Goal: Task Accomplishment & Management: Complete application form

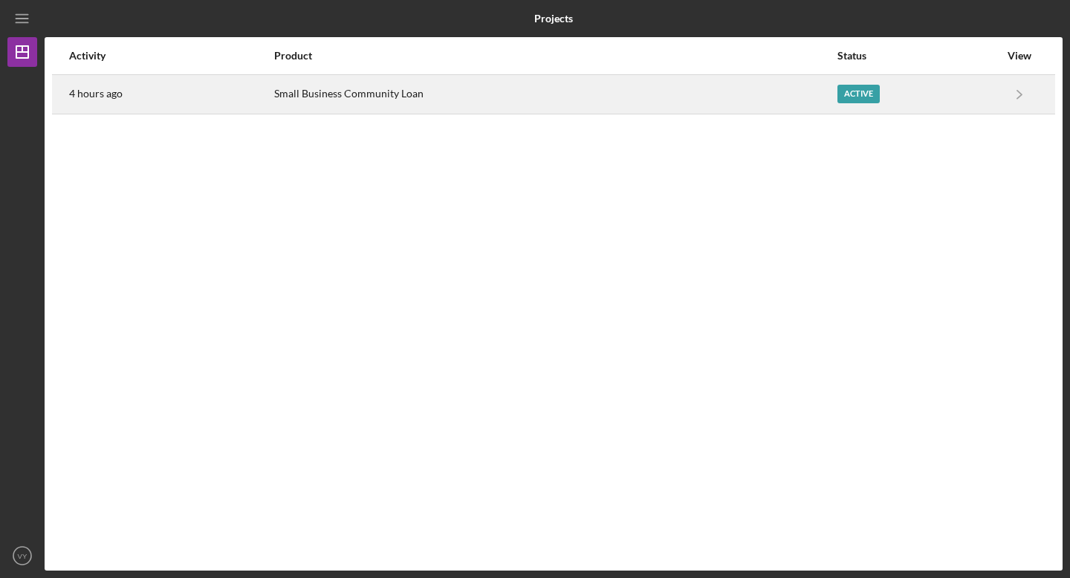
click at [351, 90] on div "Small Business Community Loan" at bounding box center [555, 94] width 562 height 37
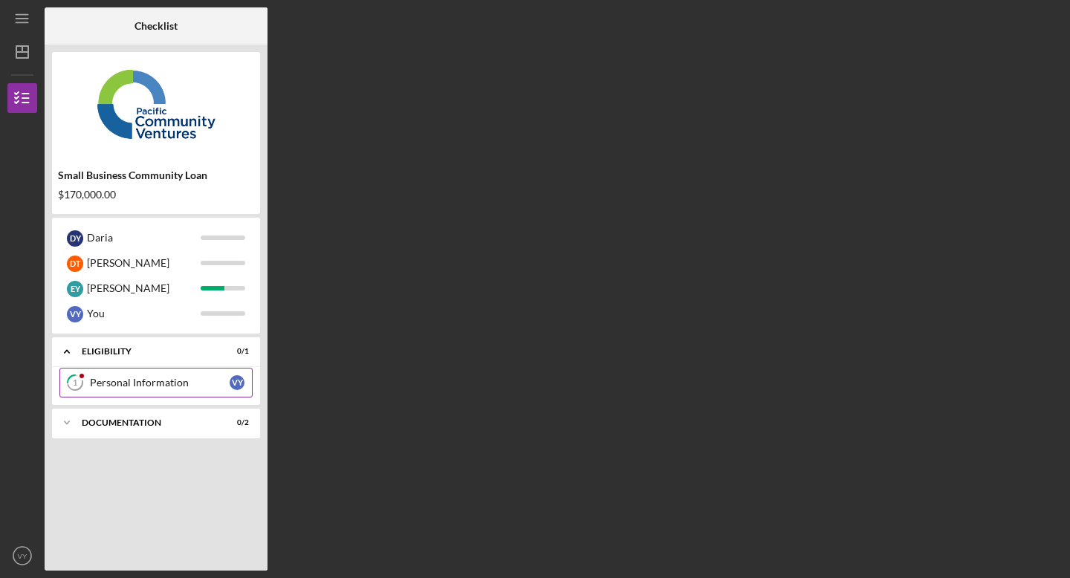
click at [197, 383] on div "Personal Information" at bounding box center [160, 383] width 140 height 12
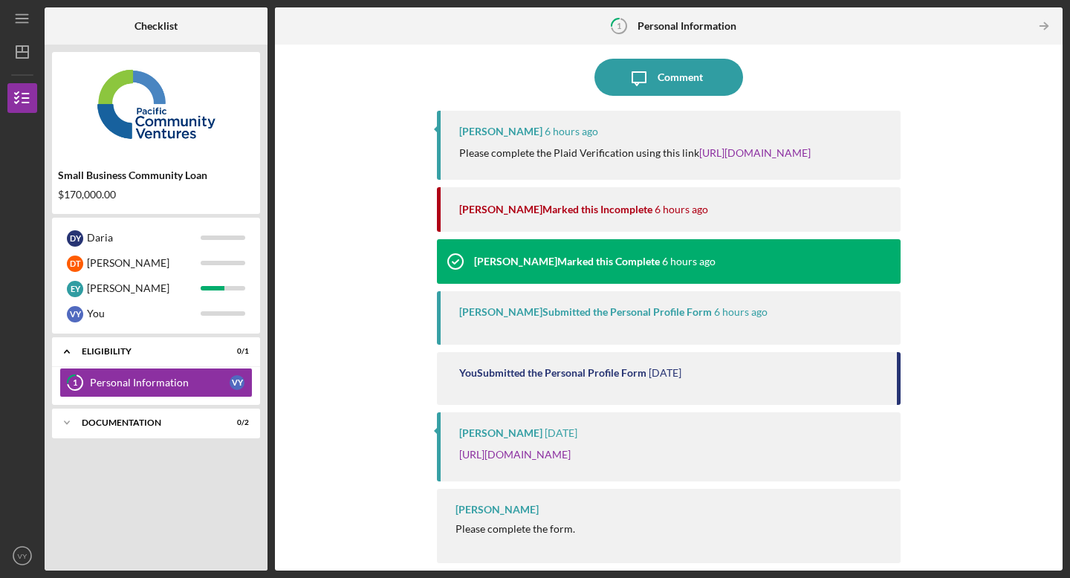
scroll to position [166, 0]
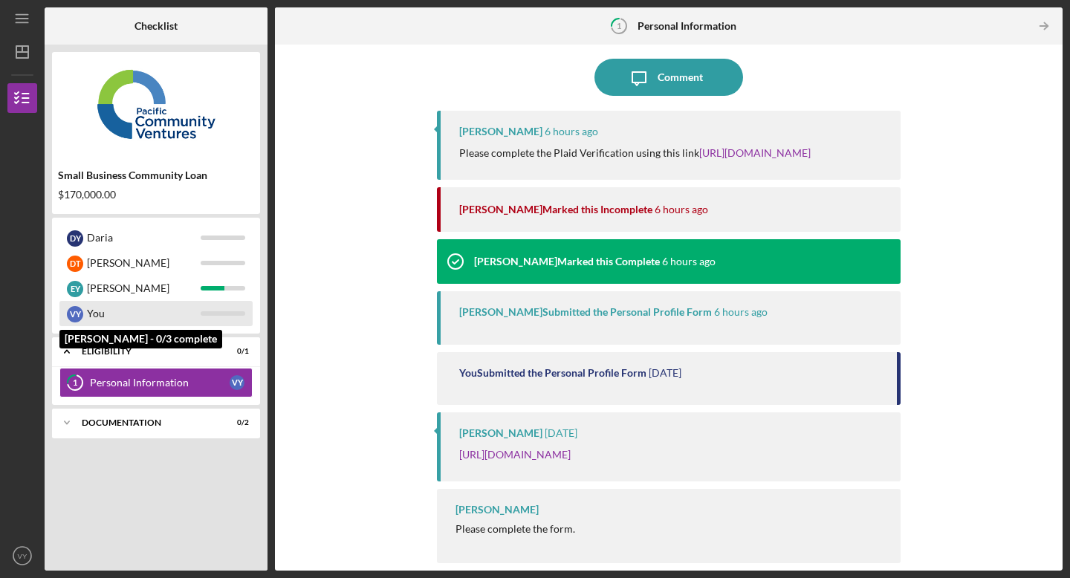
click at [141, 310] on div "You" at bounding box center [144, 313] width 114 height 25
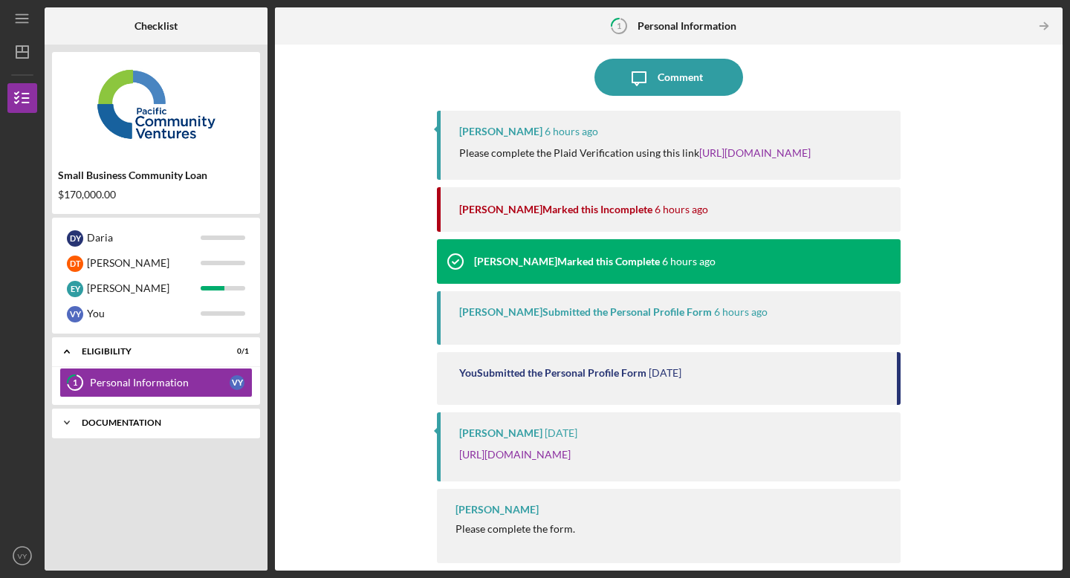
click at [106, 427] on div "Icon/Expander Documentation 0 / 2" at bounding box center [156, 423] width 208 height 30
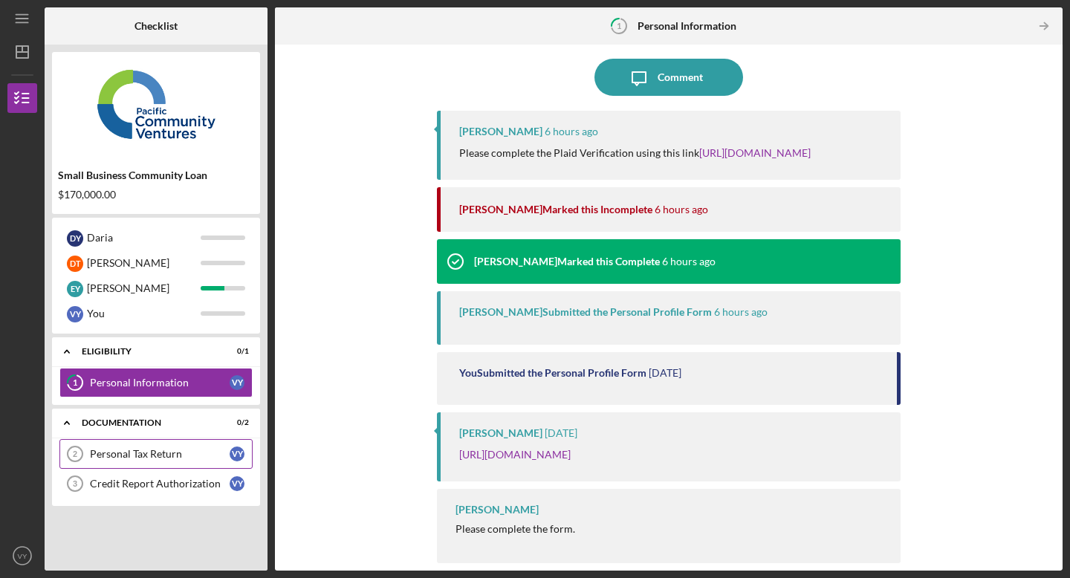
click at [186, 457] on div "Personal Tax Return" at bounding box center [160, 454] width 140 height 12
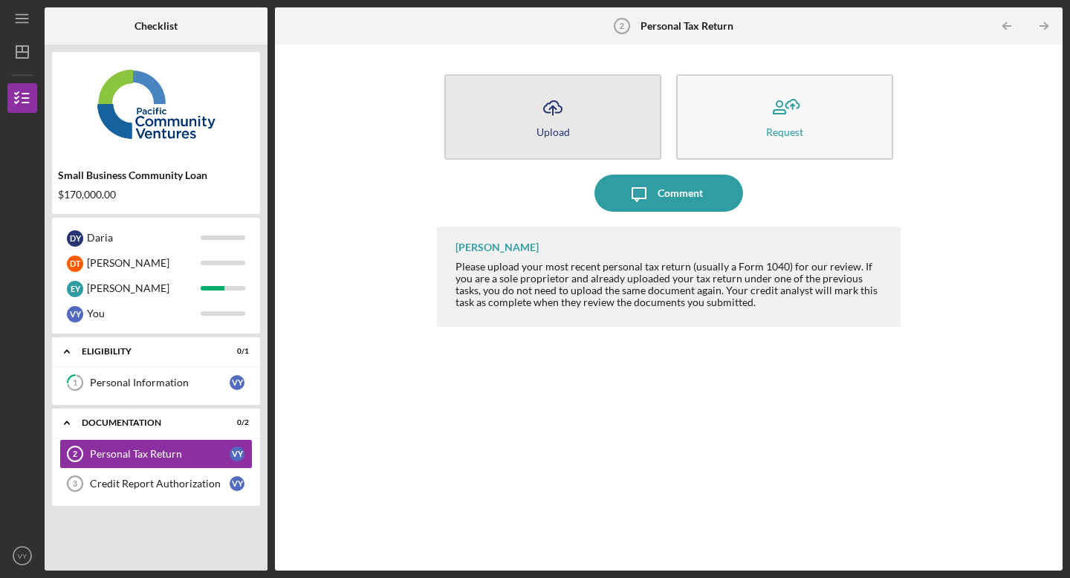
click at [585, 105] on button "Icon/Upload Upload" at bounding box center [552, 116] width 217 height 85
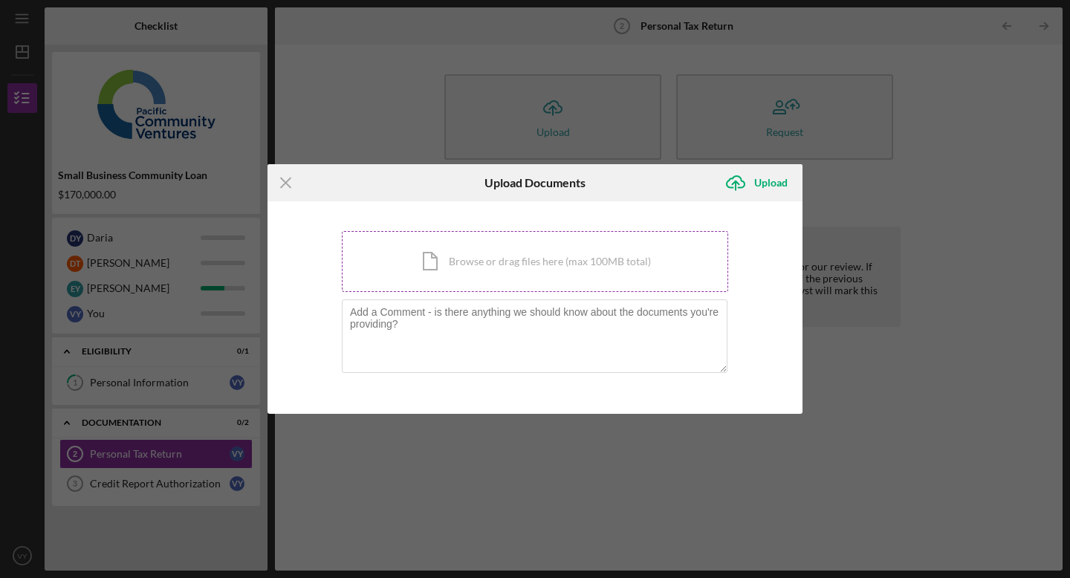
click at [458, 261] on div "Icon/Document Browse or drag files here (max 100MB total) Tap to choose files o…" at bounding box center [535, 261] width 386 height 61
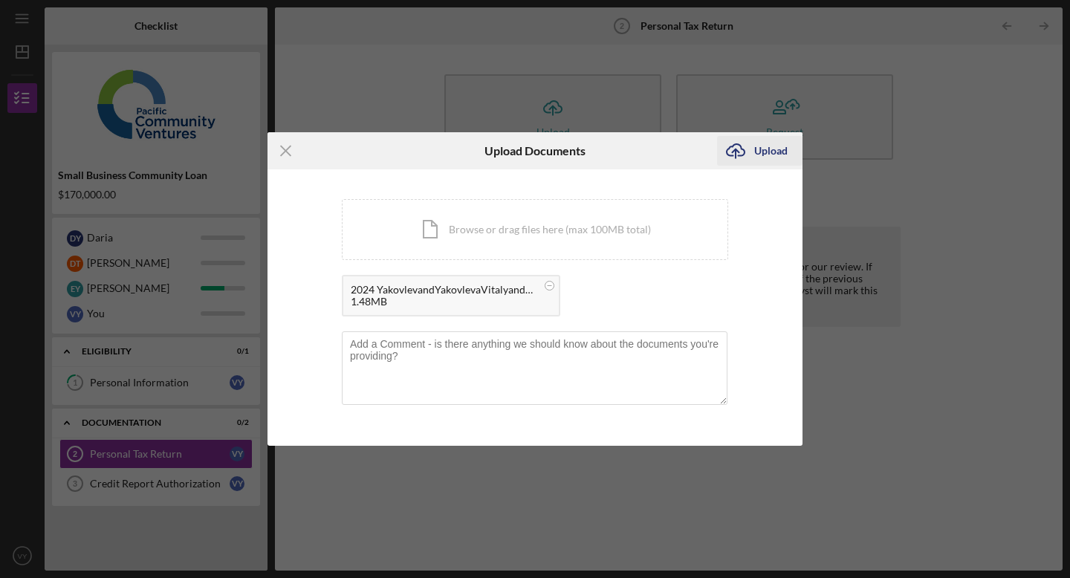
click at [762, 160] on div "Upload" at bounding box center [770, 151] width 33 height 30
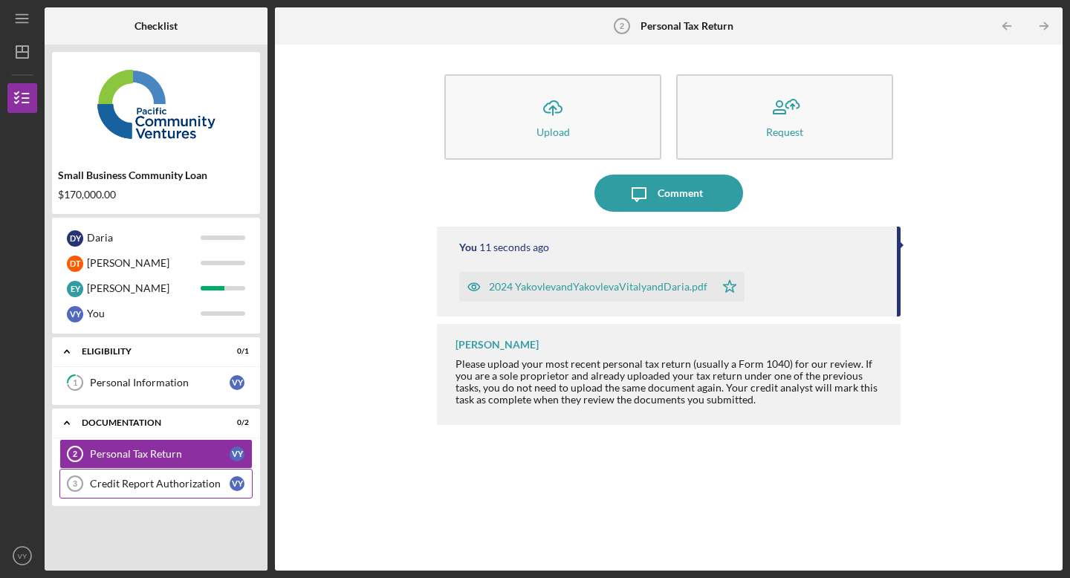
click at [146, 481] on div "Credit Report Authorization" at bounding box center [160, 484] width 140 height 12
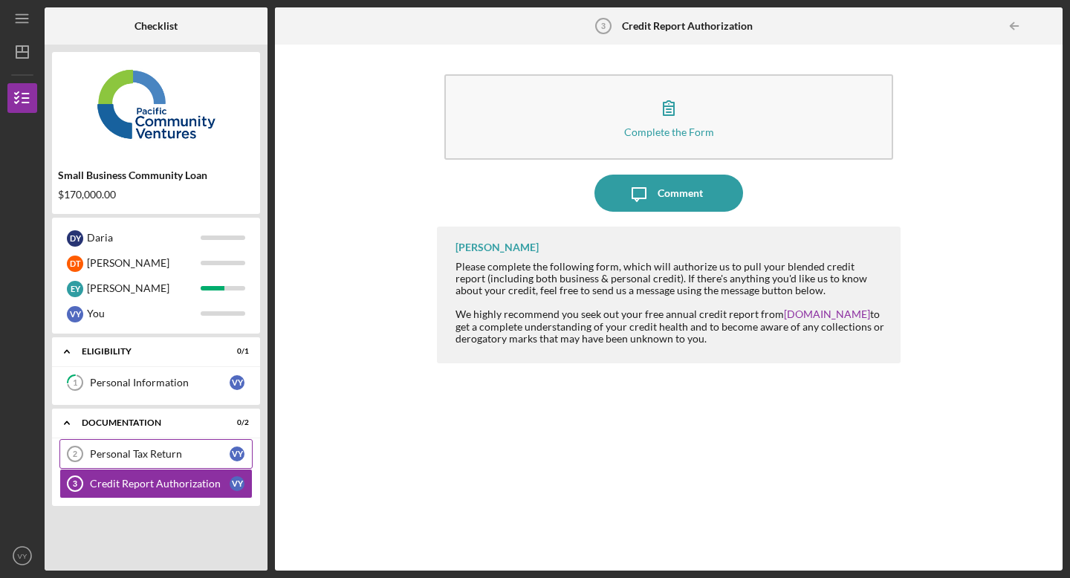
click at [157, 441] on link "Personal Tax Return 2 Personal Tax Return V Y" at bounding box center [155, 454] width 193 height 30
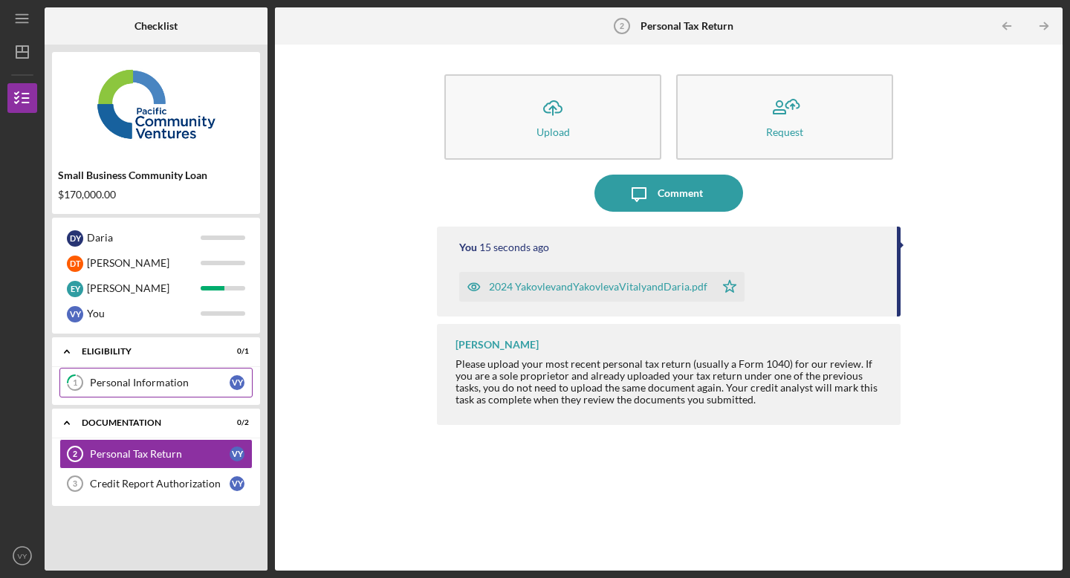
click at [161, 377] on div "Personal Information" at bounding box center [160, 383] width 140 height 12
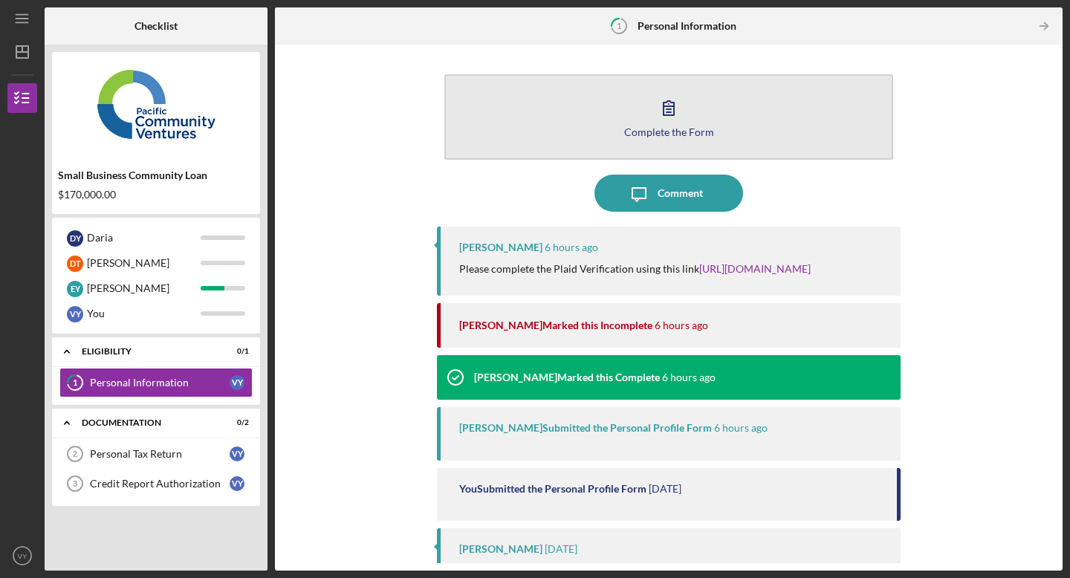
click at [631, 113] on button "Complete the Form Form" at bounding box center [668, 116] width 449 height 85
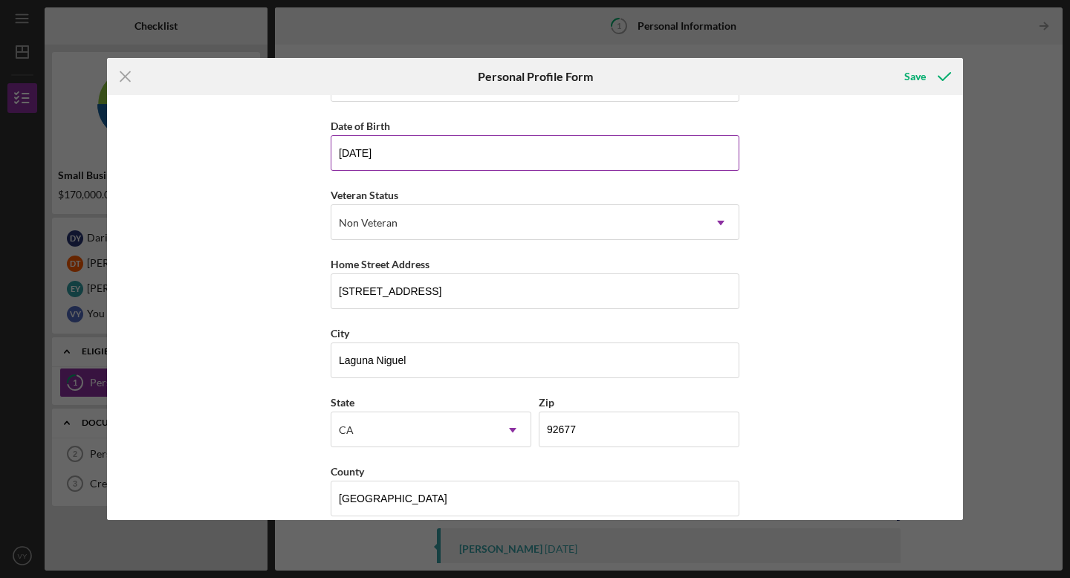
scroll to position [143, 0]
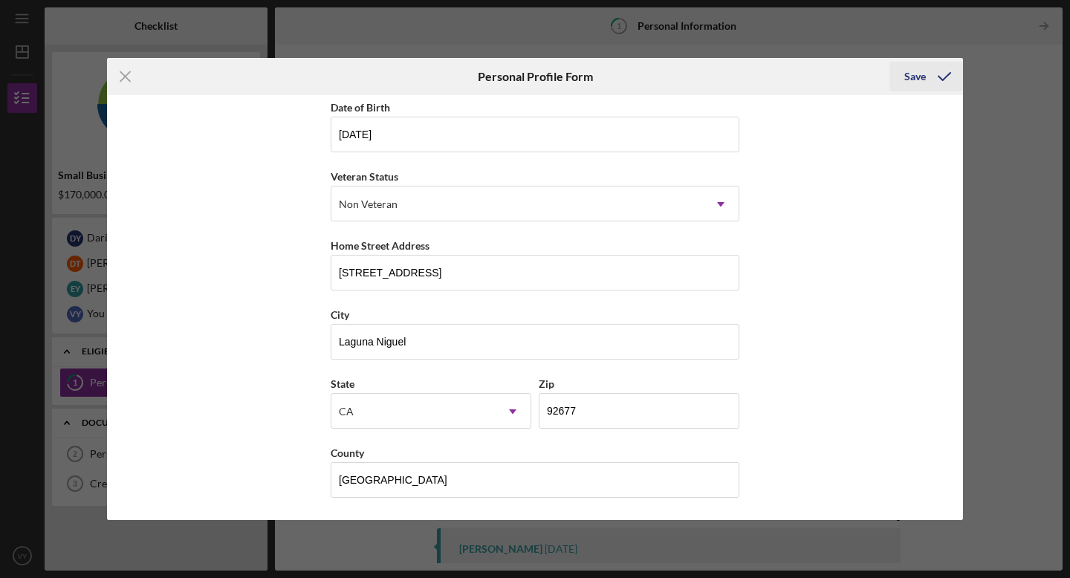
click at [928, 70] on icon "submit" at bounding box center [944, 76] width 37 height 37
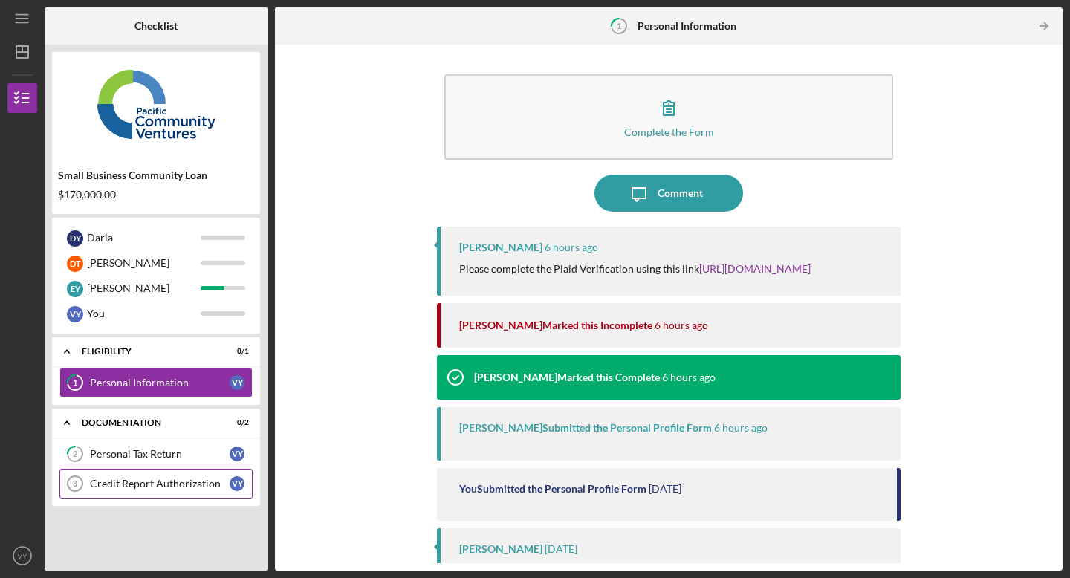
click at [173, 484] on div "Credit Report Authorization" at bounding box center [160, 484] width 140 height 12
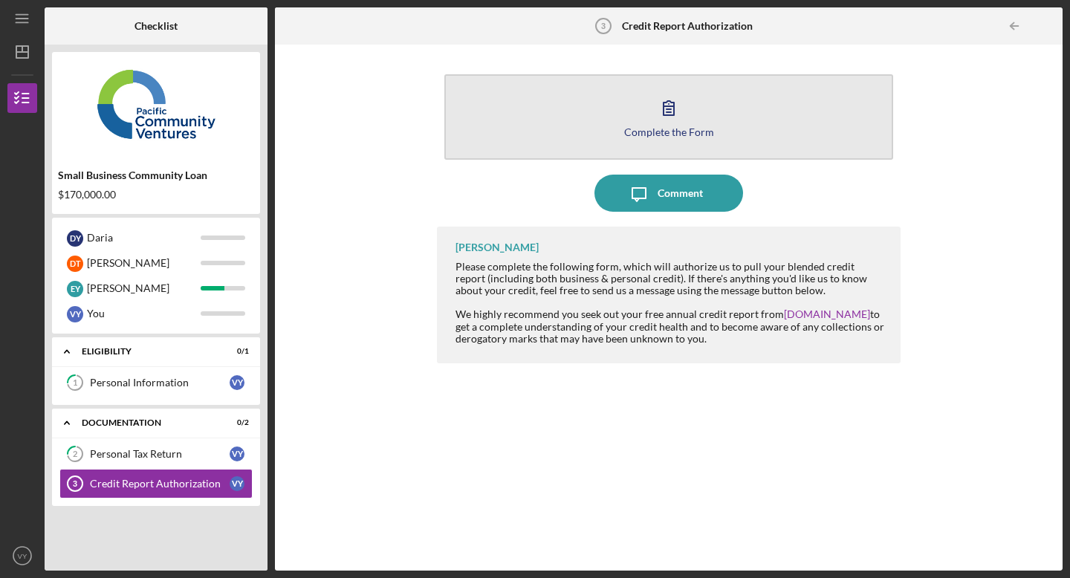
click at [668, 123] on icon "button" at bounding box center [668, 107] width 37 height 37
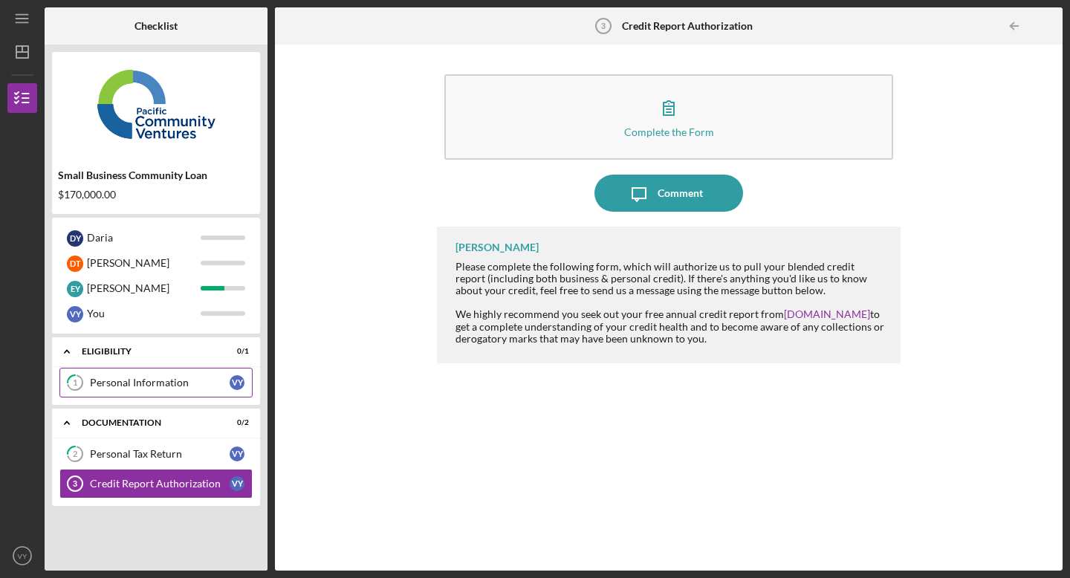
click at [205, 386] on div "Personal Information" at bounding box center [160, 383] width 140 height 12
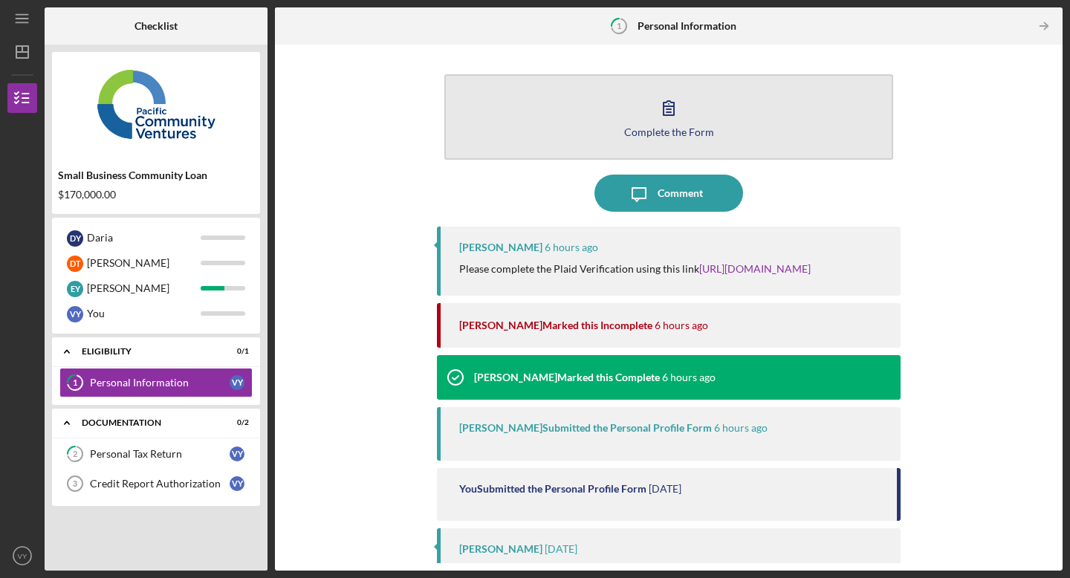
click at [718, 113] on button "Complete the Form Form" at bounding box center [668, 116] width 449 height 85
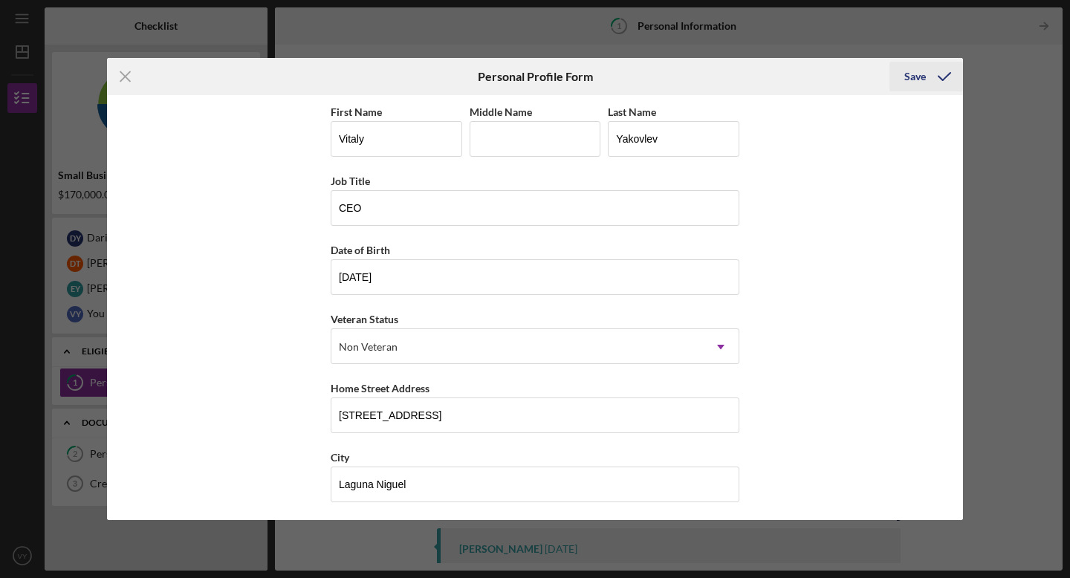
click at [921, 69] on div "Save" at bounding box center [915, 77] width 22 height 30
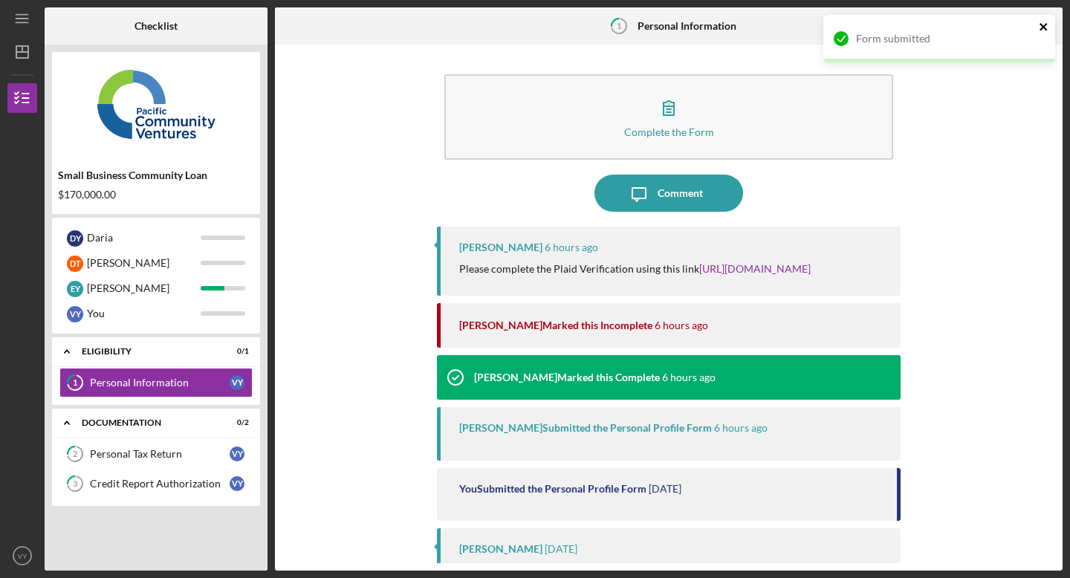
click at [1044, 26] on icon "close" at bounding box center [1042, 26] width 7 height 7
click at [1047, 18] on div "Form submitted" at bounding box center [939, 15] width 238 height 6
click at [1044, 24] on icon "Icon/Table Pagination Arrow" at bounding box center [1043, 26] width 33 height 33
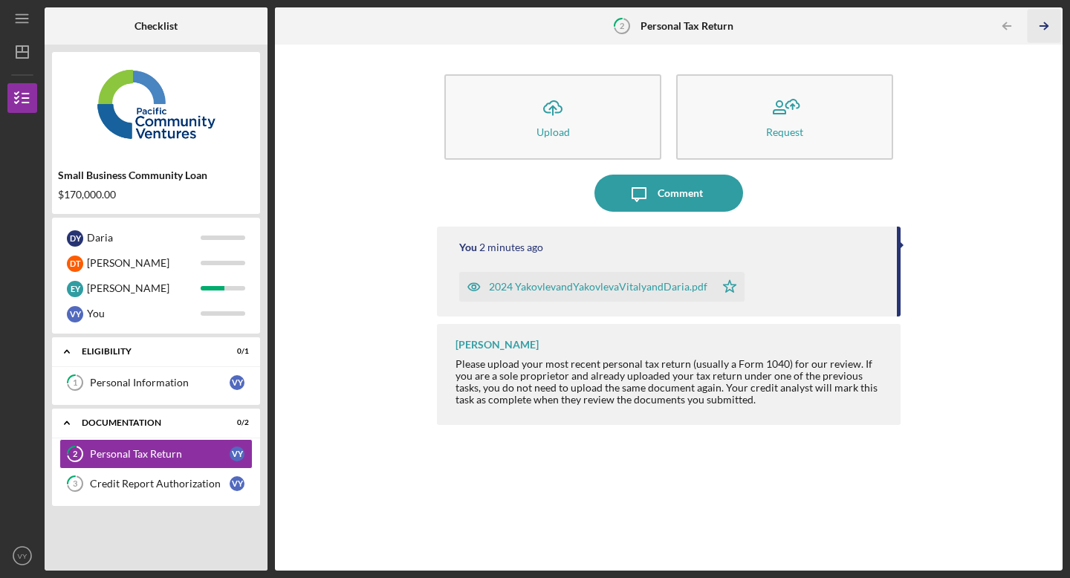
click at [1047, 25] on polyline "button" at bounding box center [1046, 26] width 4 height 7
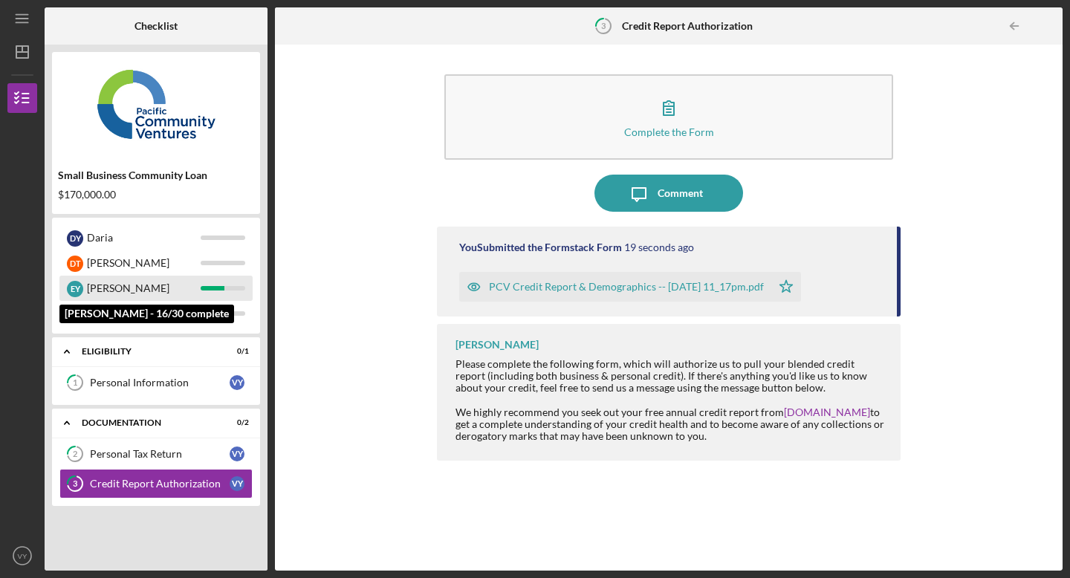
click at [197, 293] on div "[PERSON_NAME]" at bounding box center [144, 288] width 114 height 25
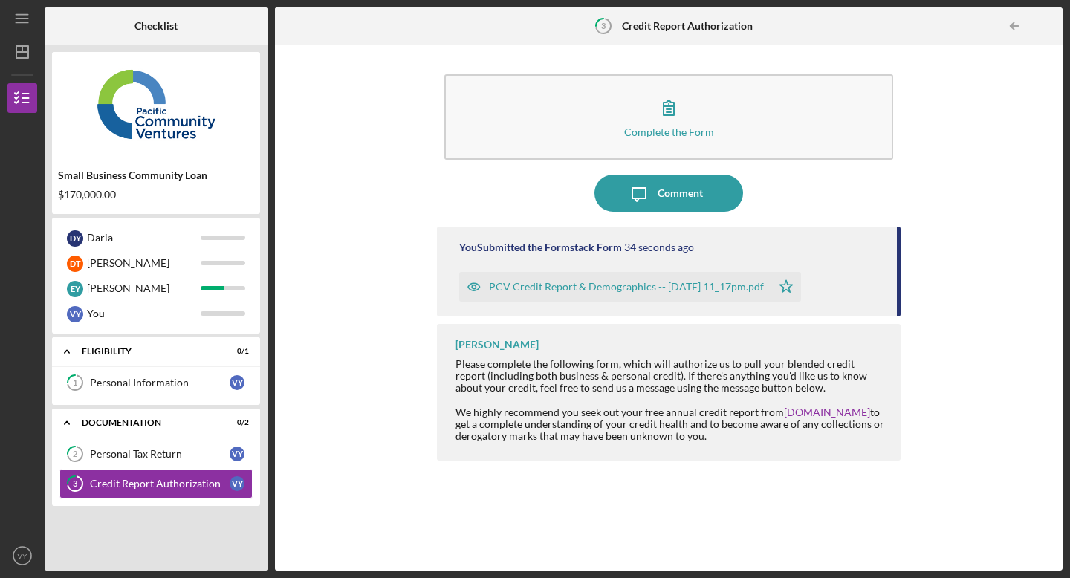
click at [475, 342] on div "[PERSON_NAME]" at bounding box center [496, 345] width 83 height 12
copy div "[PERSON_NAME]"
click at [21, 52] on line "button" at bounding box center [22, 52] width 12 height 0
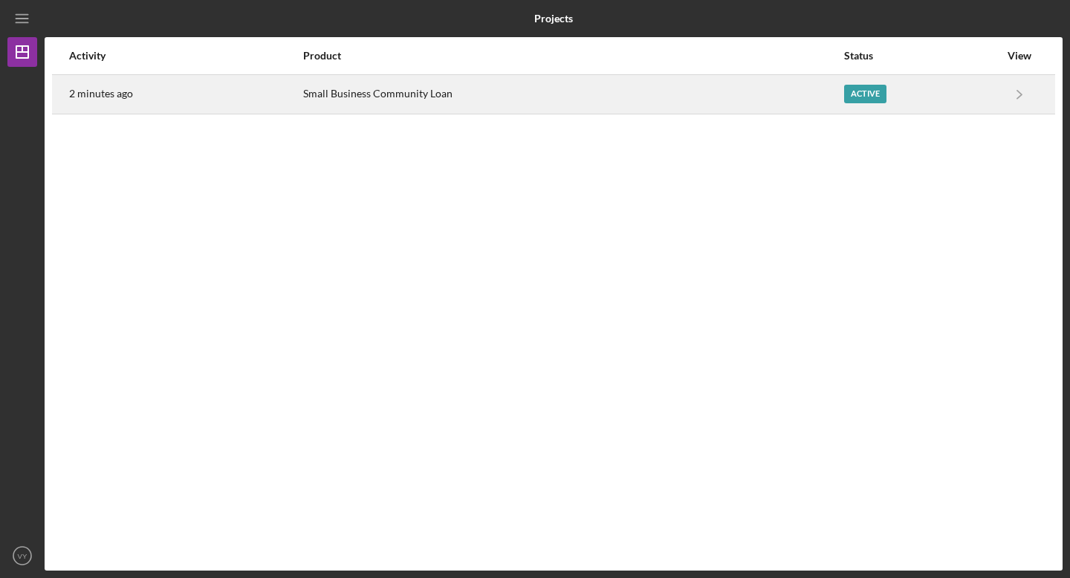
click at [155, 97] on div "2 minutes ago" at bounding box center [185, 94] width 233 height 37
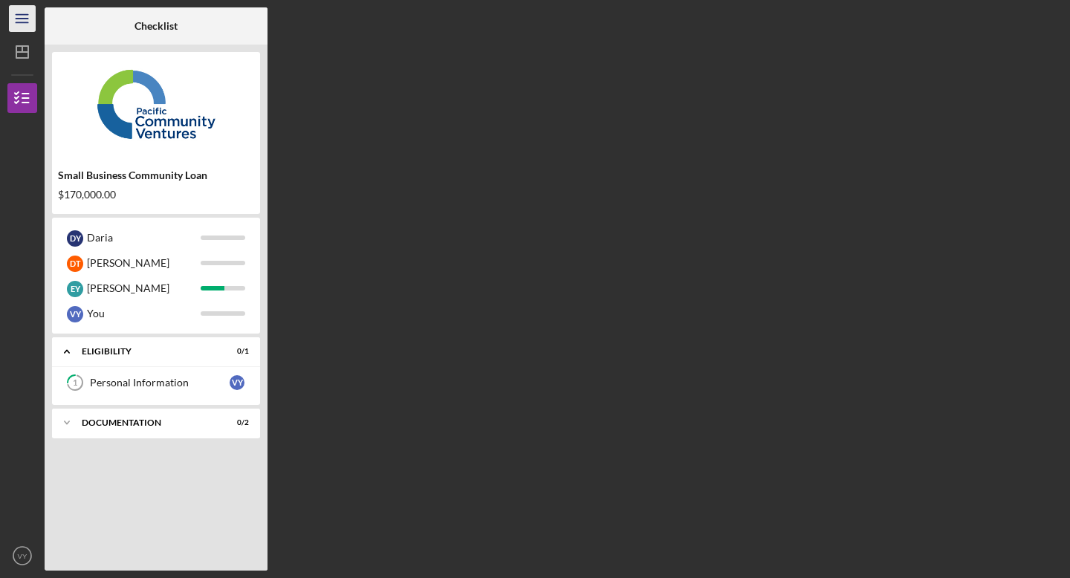
click at [19, 17] on icon "Icon/Menu" at bounding box center [22, 18] width 33 height 33
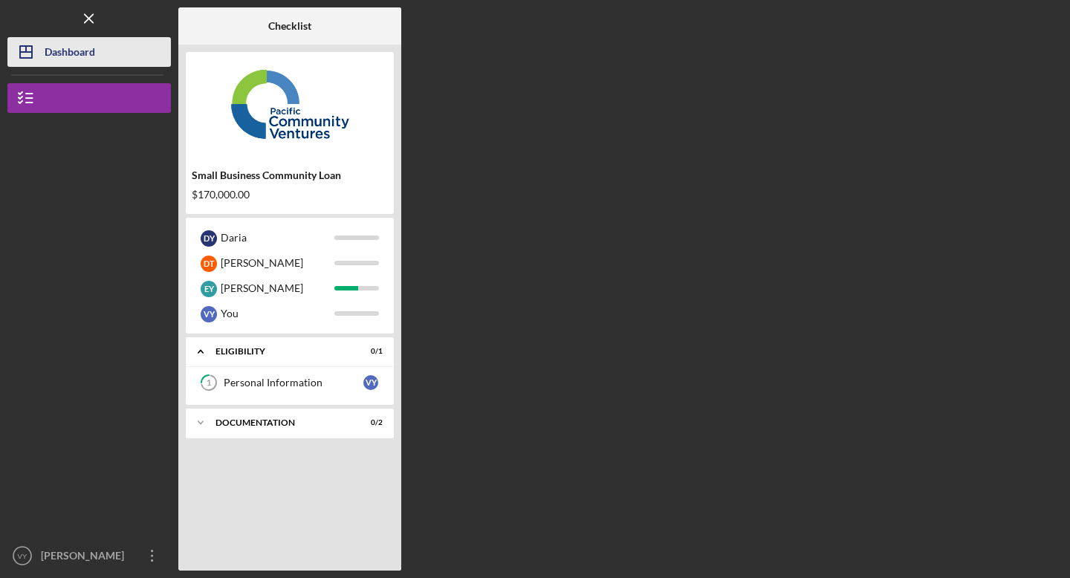
click at [39, 53] on icon "Icon/Dashboard" at bounding box center [25, 51] width 37 height 37
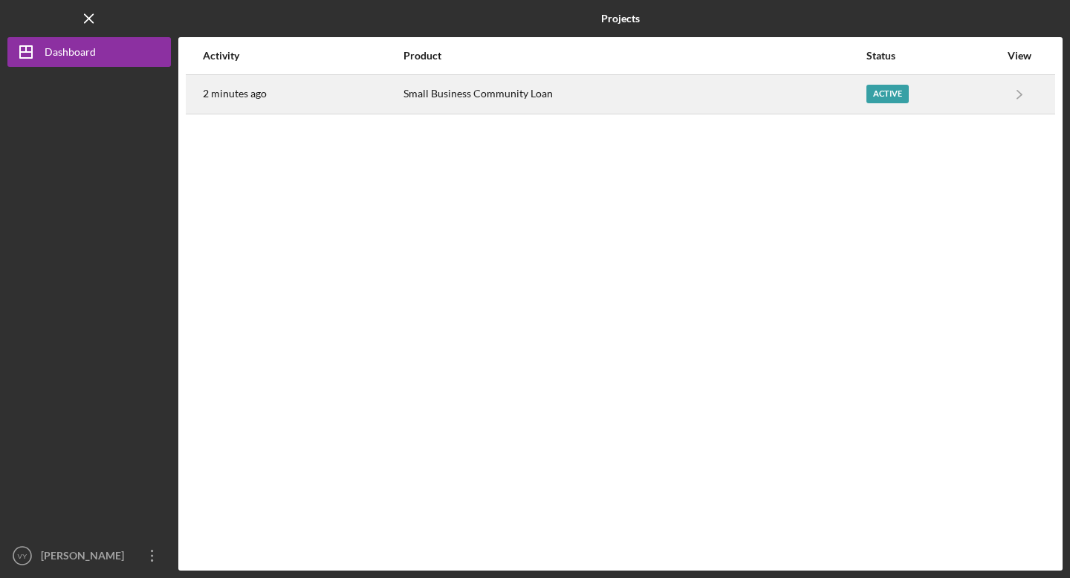
click at [292, 96] on div "2 minutes ago" at bounding box center [302, 94] width 199 height 37
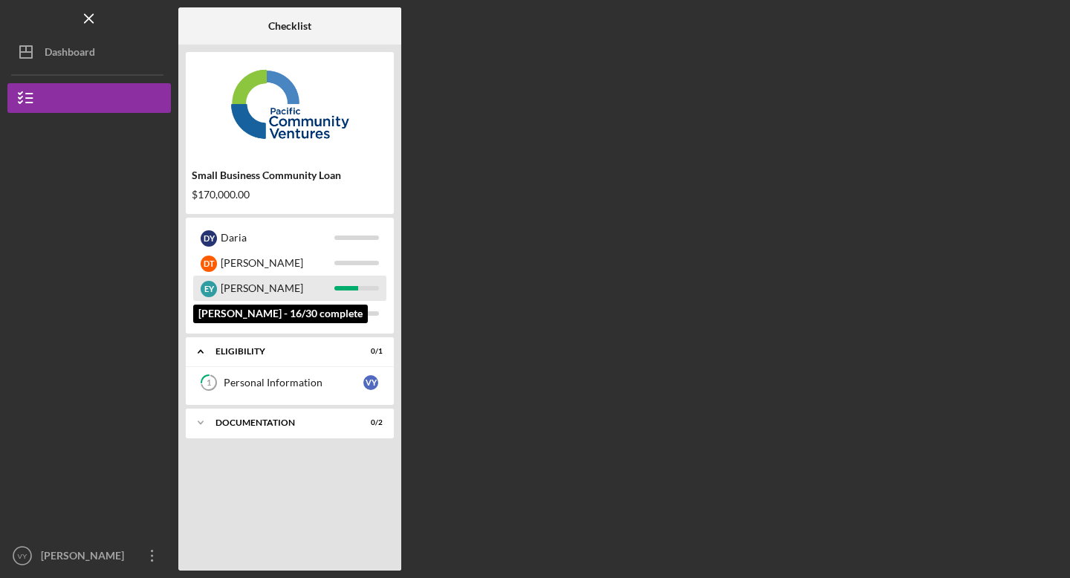
click at [276, 292] on div "[PERSON_NAME]" at bounding box center [278, 288] width 114 height 25
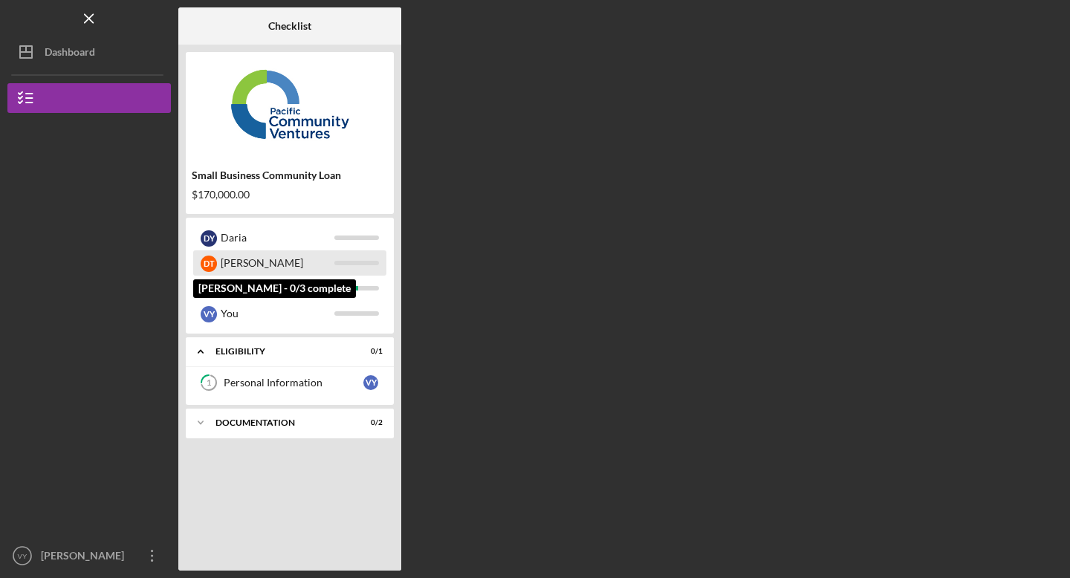
click at [276, 273] on div "[PERSON_NAME]" at bounding box center [278, 262] width 114 height 25
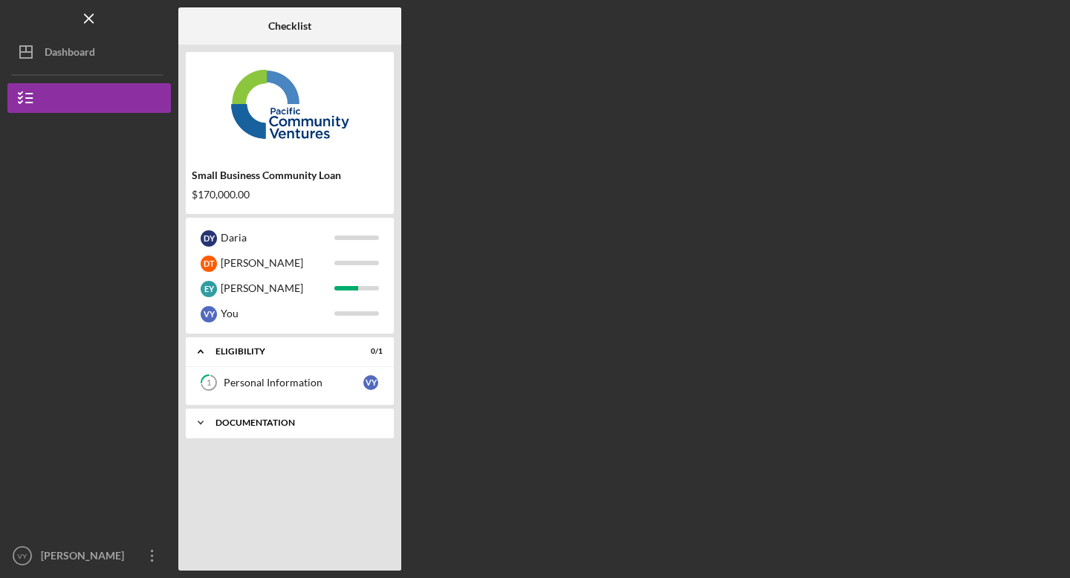
click at [261, 412] on div "Icon/Expander Documentation 0 / 2" at bounding box center [290, 423] width 208 height 30
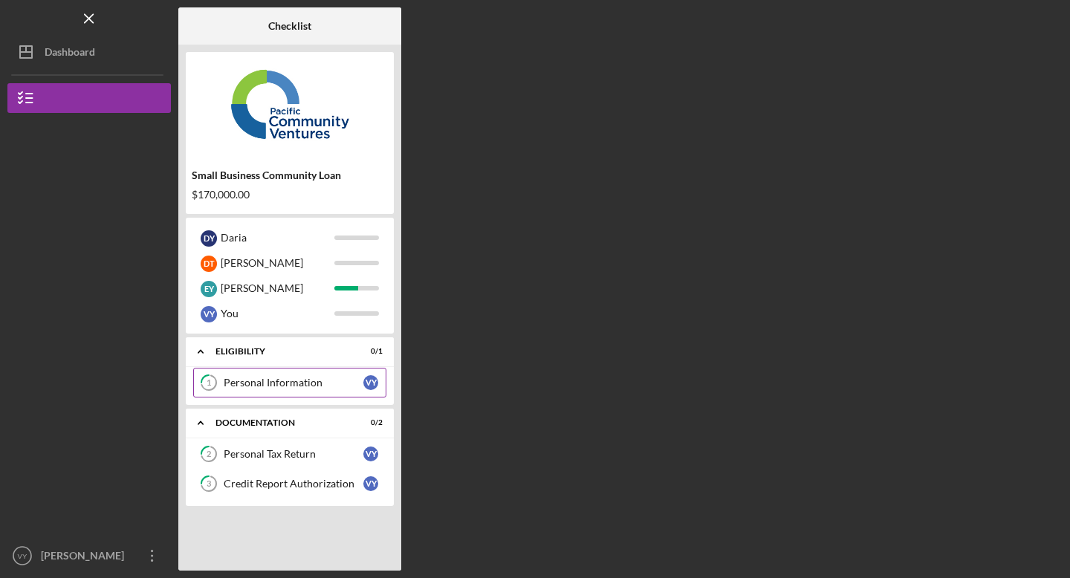
click at [249, 386] on div "Personal Information" at bounding box center [294, 383] width 140 height 12
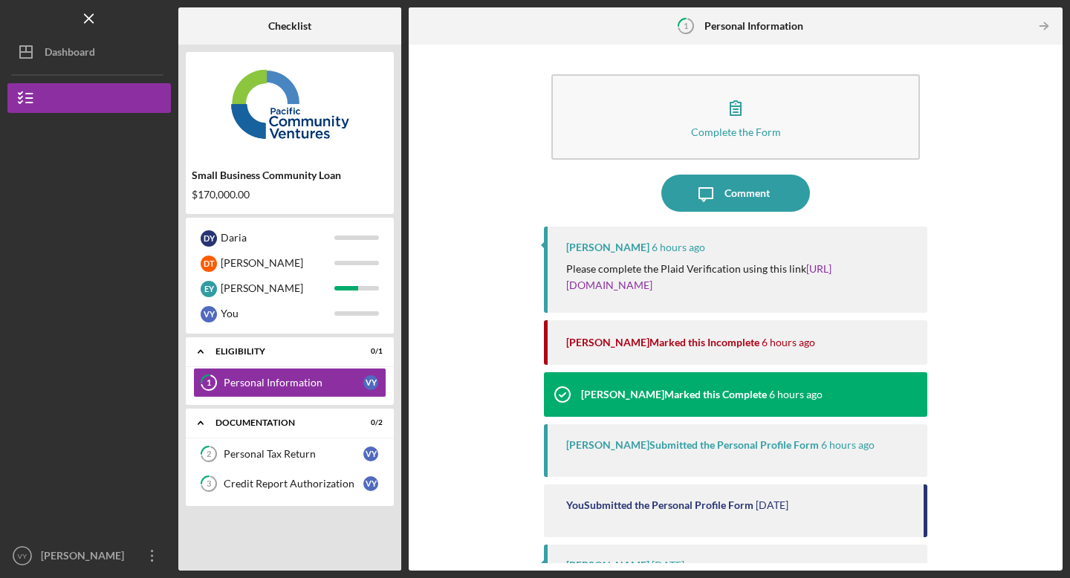
click at [315, 120] on img at bounding box center [290, 103] width 208 height 89
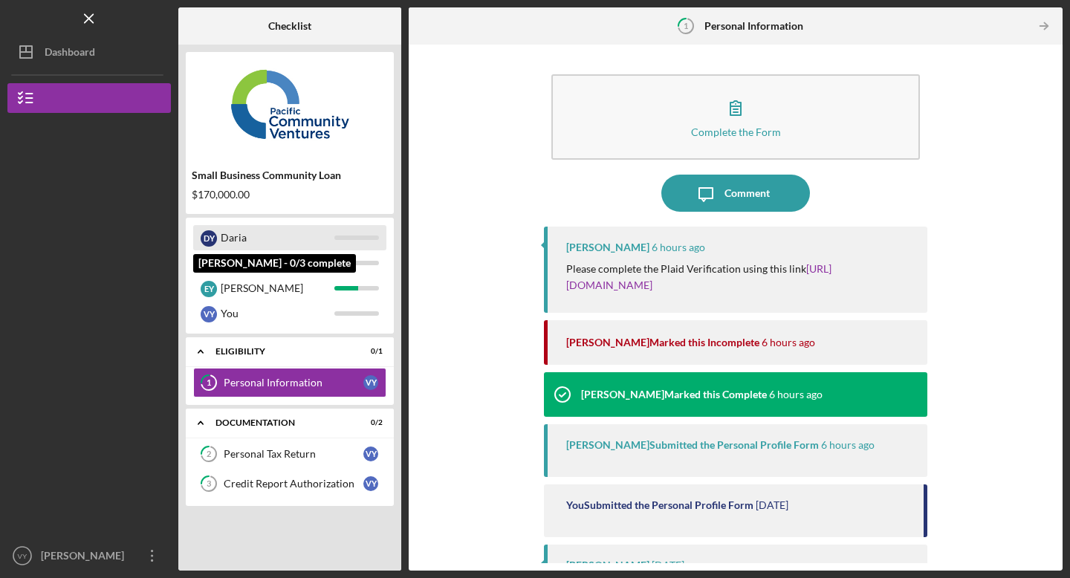
click at [298, 230] on div "Daria" at bounding box center [278, 237] width 114 height 25
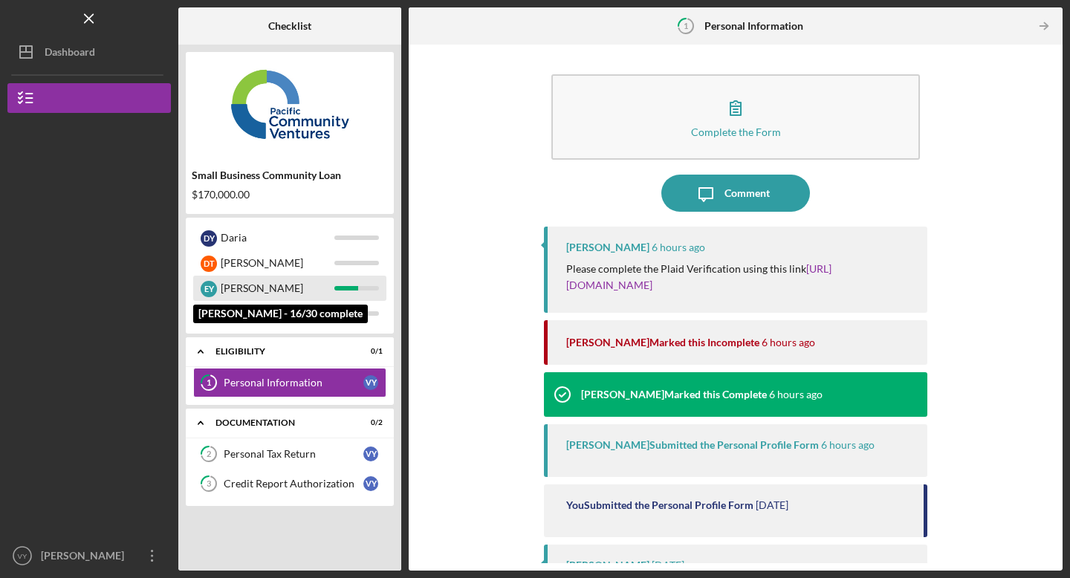
click at [299, 286] on div "[PERSON_NAME]" at bounding box center [278, 288] width 114 height 25
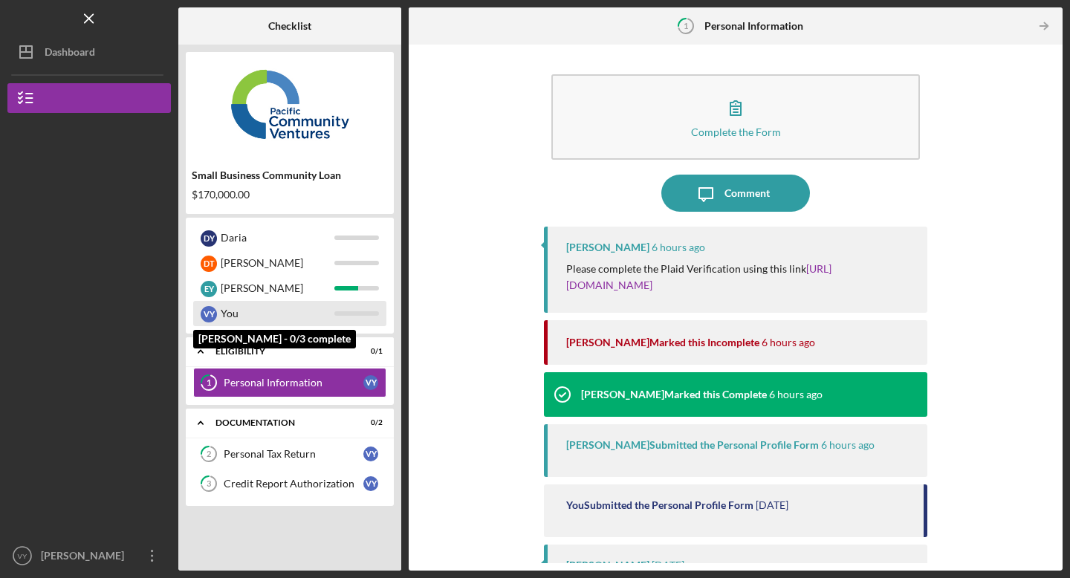
click at [292, 322] on div "You" at bounding box center [278, 313] width 114 height 25
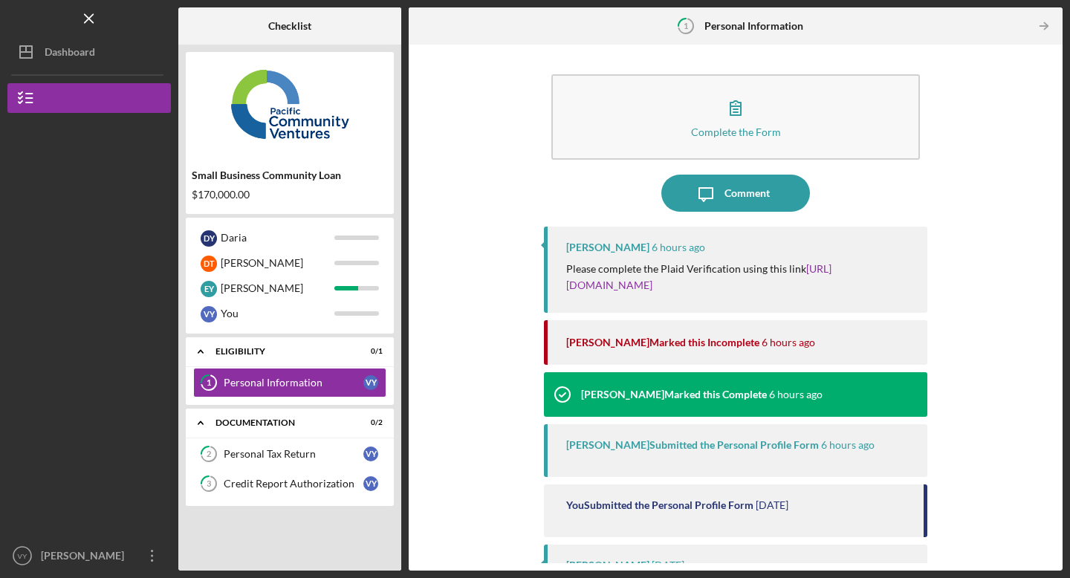
scroll to position [166, 0]
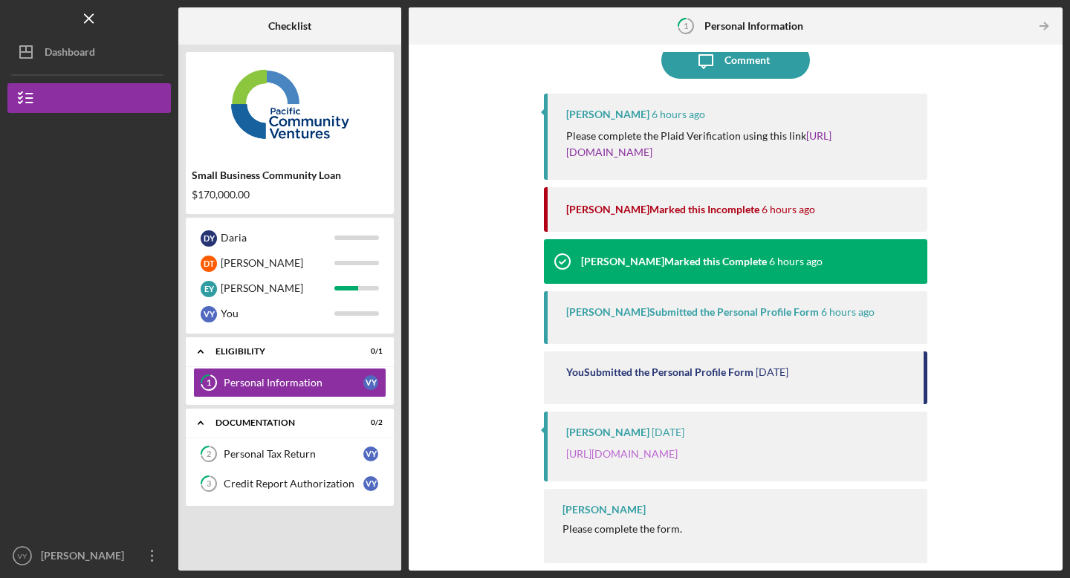
click at [642, 447] on link "[URL][DOMAIN_NAME]" at bounding box center [621, 453] width 111 height 13
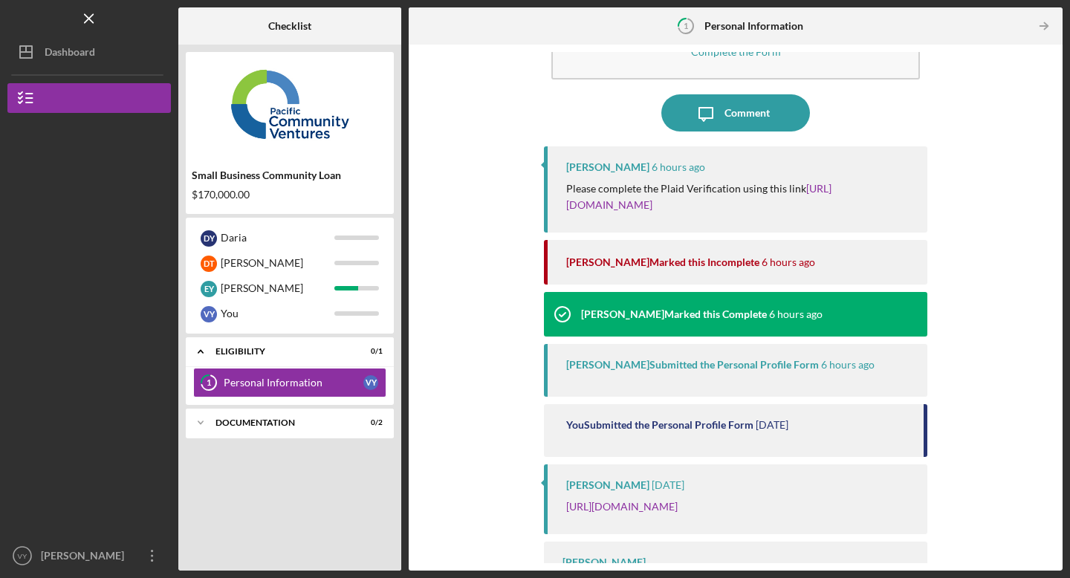
scroll to position [166, 0]
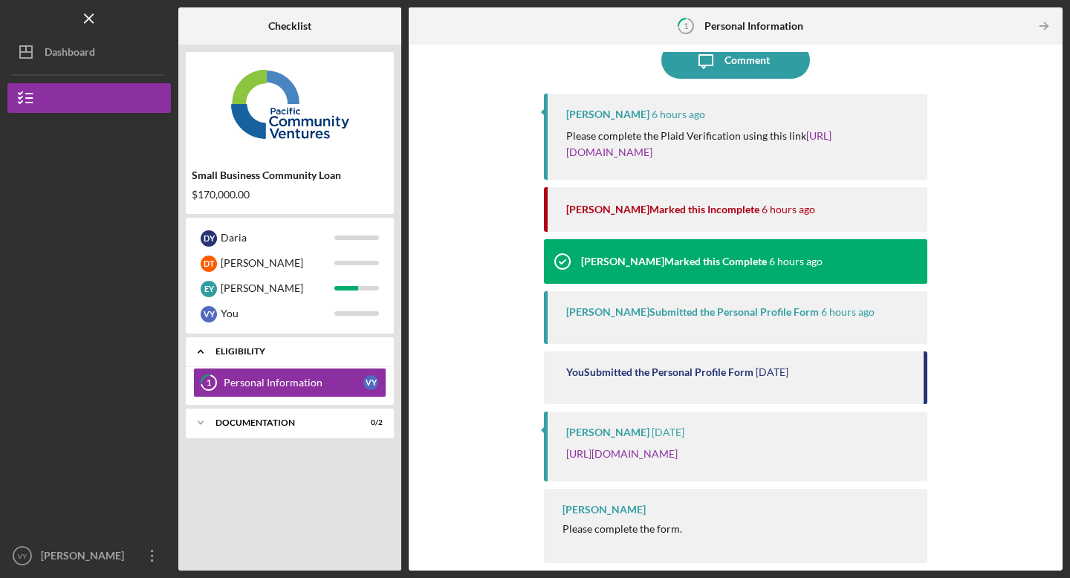
click at [206, 348] on icon "Icon/Expander" at bounding box center [201, 351] width 30 height 30
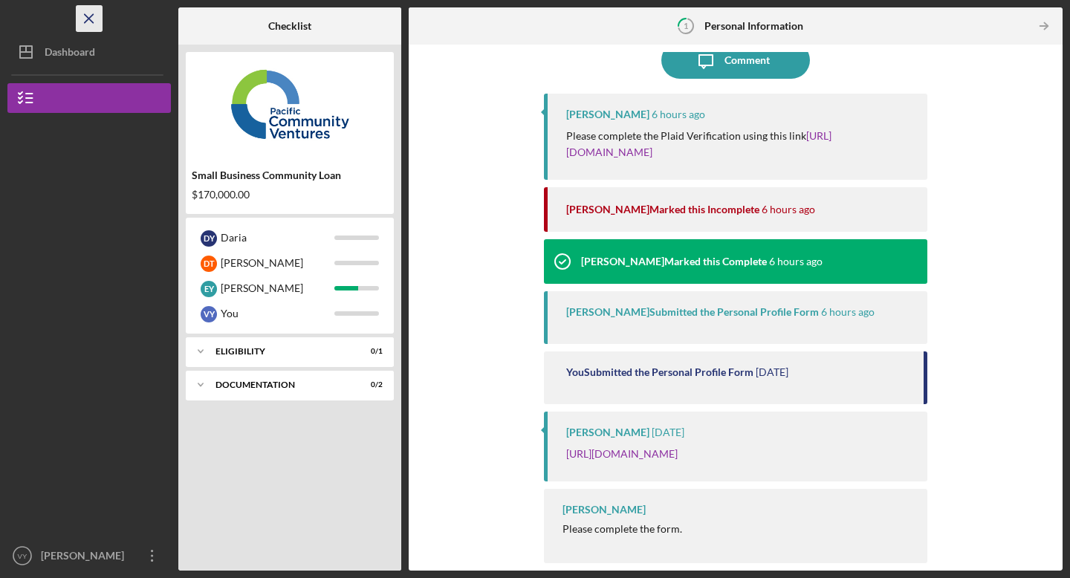
click at [97, 16] on icon "Icon/Menu Close" at bounding box center [89, 18] width 33 height 33
